Goal: Task Accomplishment & Management: Manage account settings

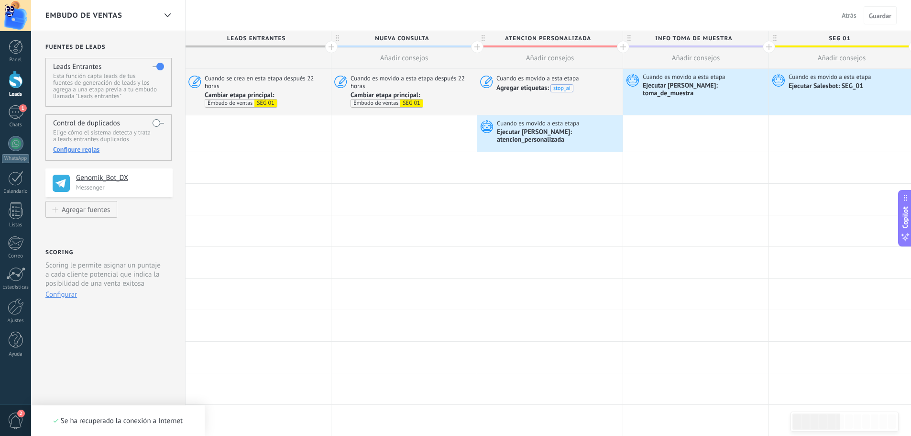
click at [843, 16] on span "Atrás" at bounding box center [848, 15] width 15 height 9
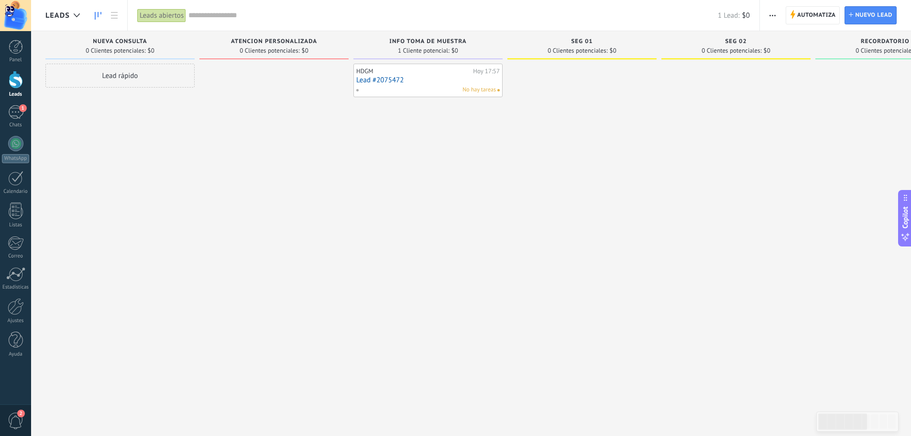
click at [389, 81] on link "Lead #2075472" at bounding box center [427, 80] width 143 height 8
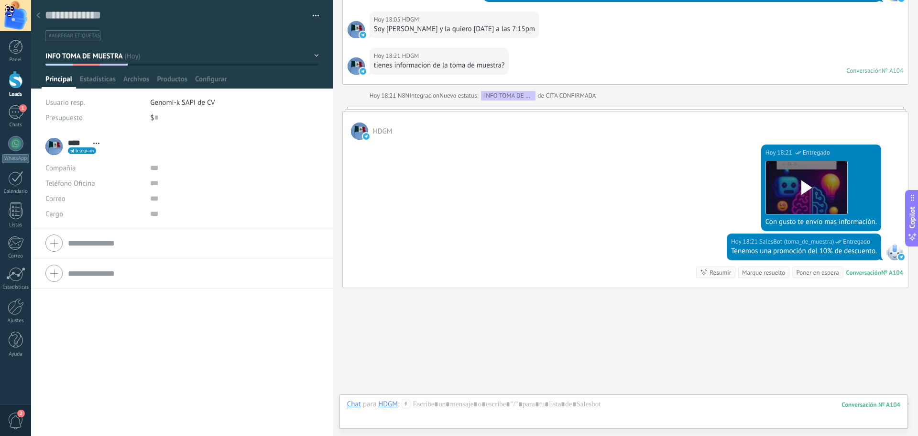
scroll to position [3492, 0]
click at [310, 16] on button "button" at bounding box center [312, 16] width 14 height 14
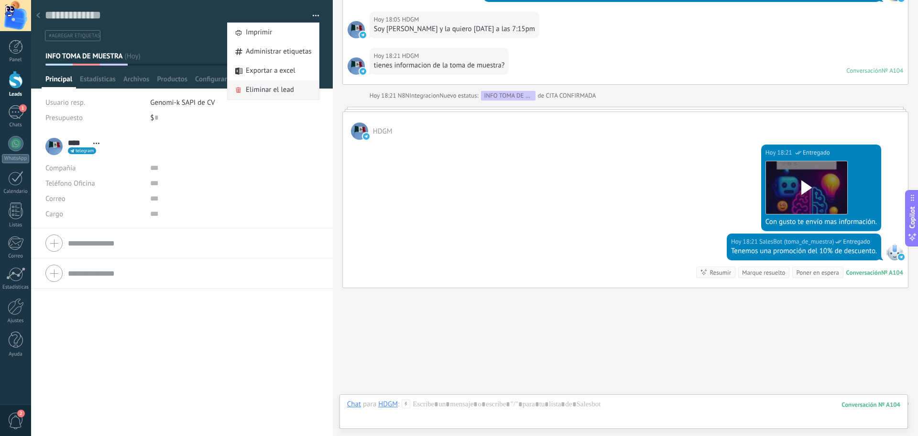
click at [246, 90] on span "Eliminar el lead" at bounding box center [270, 89] width 48 height 19
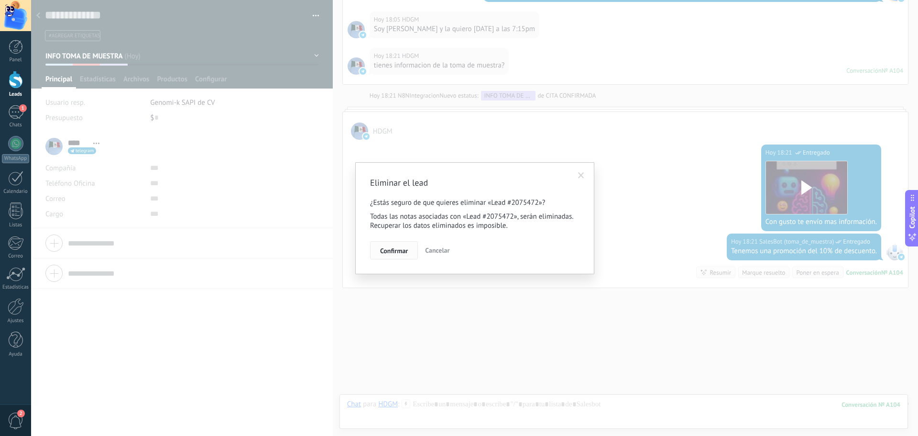
click at [396, 253] on span "Confirmar" at bounding box center [394, 250] width 28 height 7
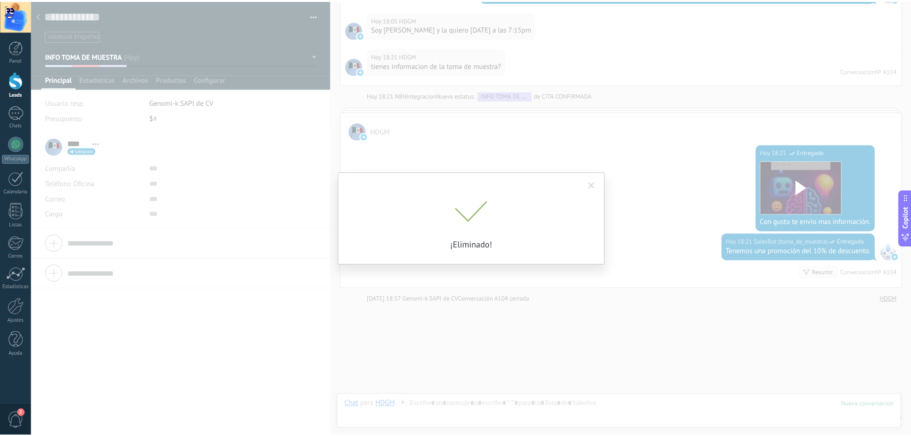
scroll to position [3508, 0]
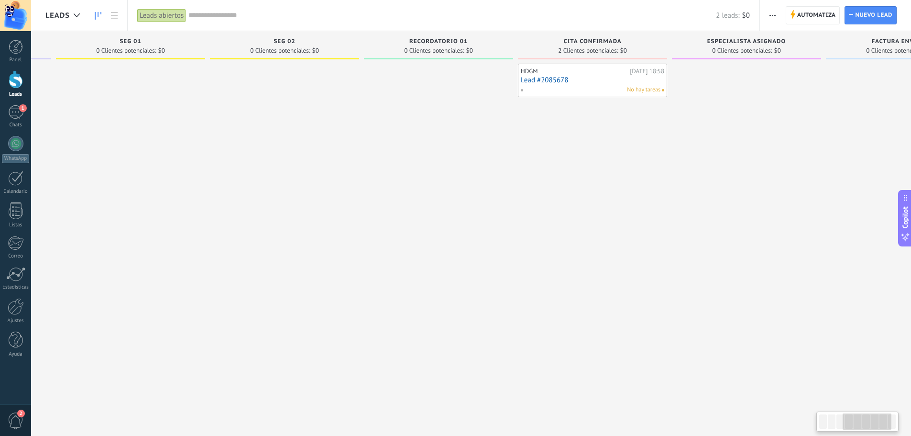
scroll to position [0, 454]
drag, startPoint x: 686, startPoint y: 235, endPoint x: 233, endPoint y: 234, distance: 453.7
click at [233, 234] on div at bounding box center [281, 219] width 149 height 311
click at [13, 48] on div at bounding box center [16, 47] width 14 height 14
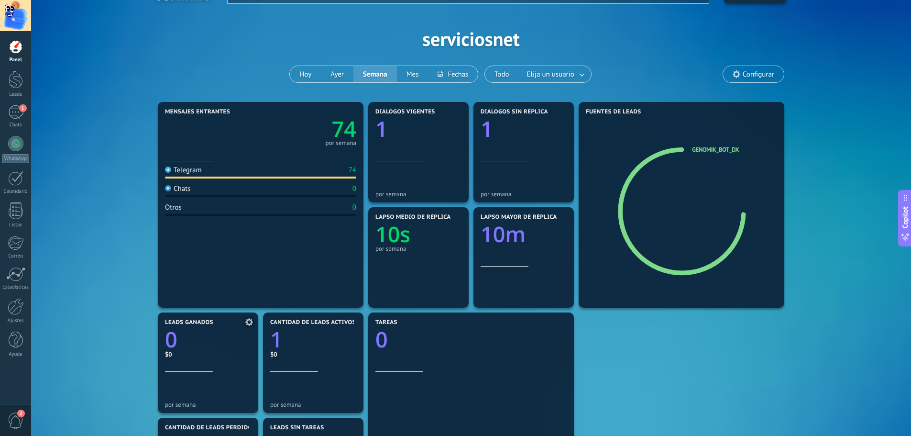
scroll to position [2, 0]
